Goal: Navigation & Orientation: Find specific page/section

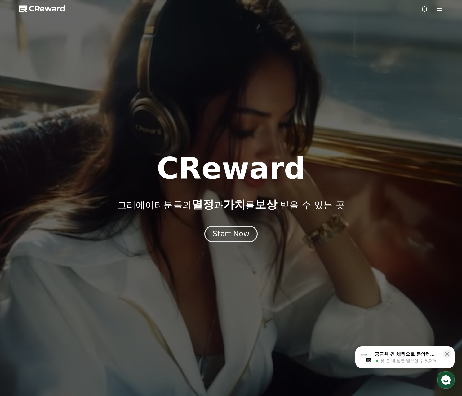
click at [439, 6] on icon at bounding box center [439, 8] width 7 height 7
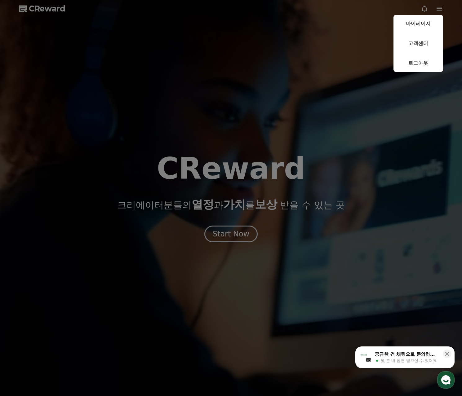
click at [236, 236] on button "close" at bounding box center [231, 198] width 462 height 396
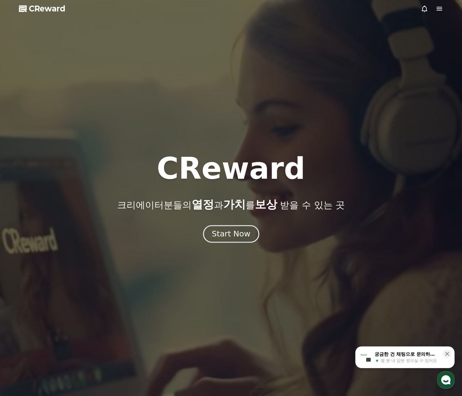
click at [247, 235] on div "Start Now" at bounding box center [231, 234] width 38 height 11
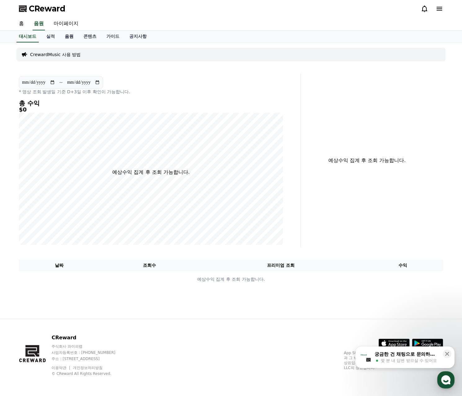
click at [69, 36] on link "음원" at bounding box center [69, 37] width 19 height 12
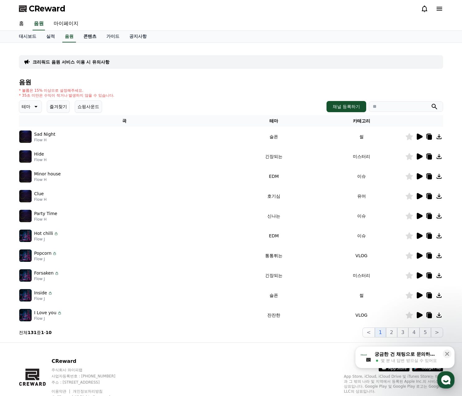
click at [87, 35] on link "콘텐츠" at bounding box center [89, 37] width 23 height 12
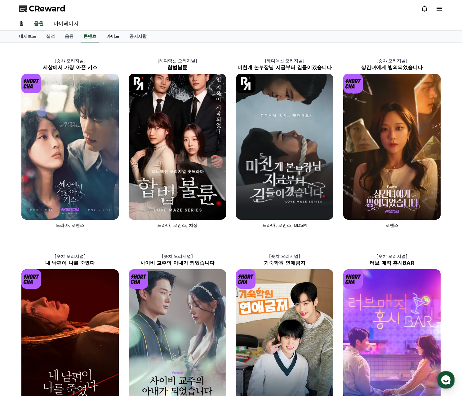
click at [112, 36] on link "가이드" at bounding box center [112, 37] width 23 height 12
